Goal: Task Accomplishment & Management: Complete application form

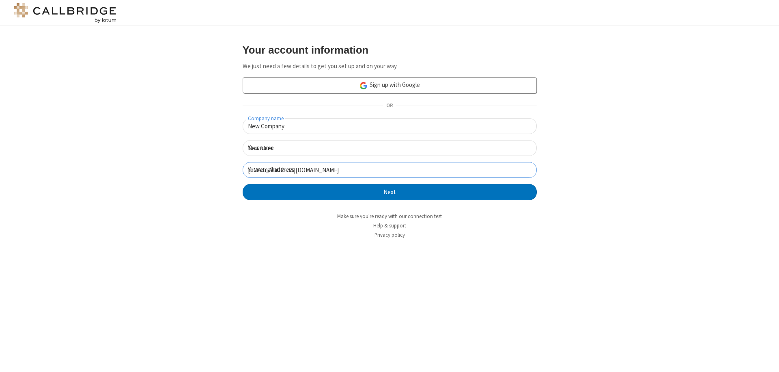
click button "Next" at bounding box center [390, 192] width 294 height 16
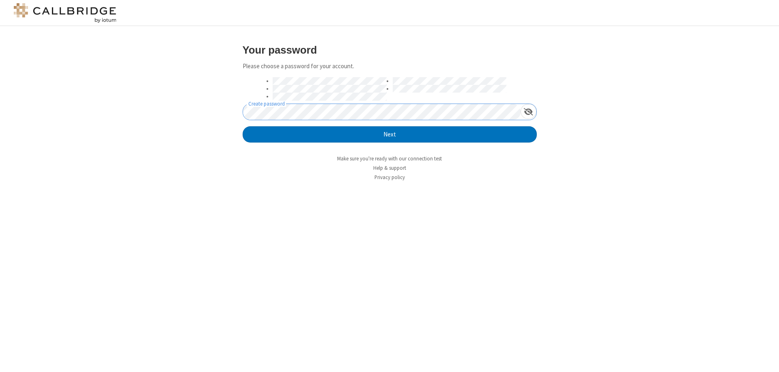
click button "Next" at bounding box center [390, 134] width 294 height 16
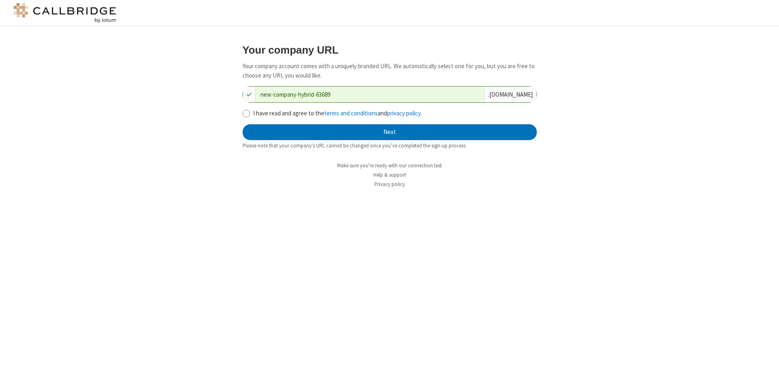
click at [246, 113] on input "I have read and agree to the terms and conditions and privacy policy ." at bounding box center [247, 113] width 8 height 9
checkbox input "true"
click at [390, 132] on button "Next" at bounding box center [390, 132] width 294 height 16
